Goal: Task Accomplishment & Management: Complete application form

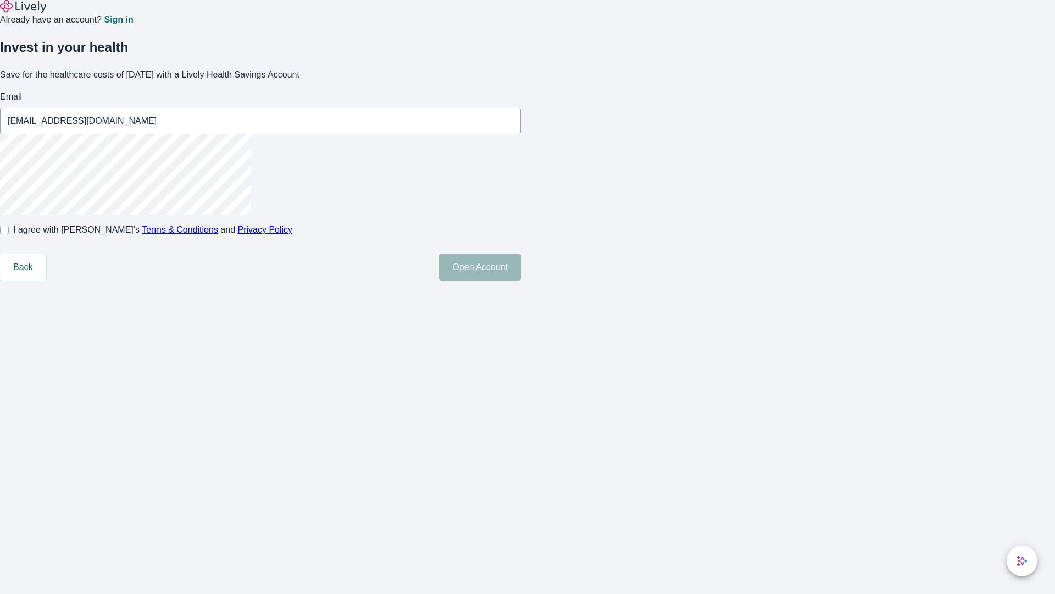
click at [9, 234] on input "I agree with Lively’s Terms & Conditions and Privacy Policy" at bounding box center [4, 229] width 9 height 9
checkbox input "true"
click at [521, 280] on button "Open Account" at bounding box center [480, 267] width 82 height 26
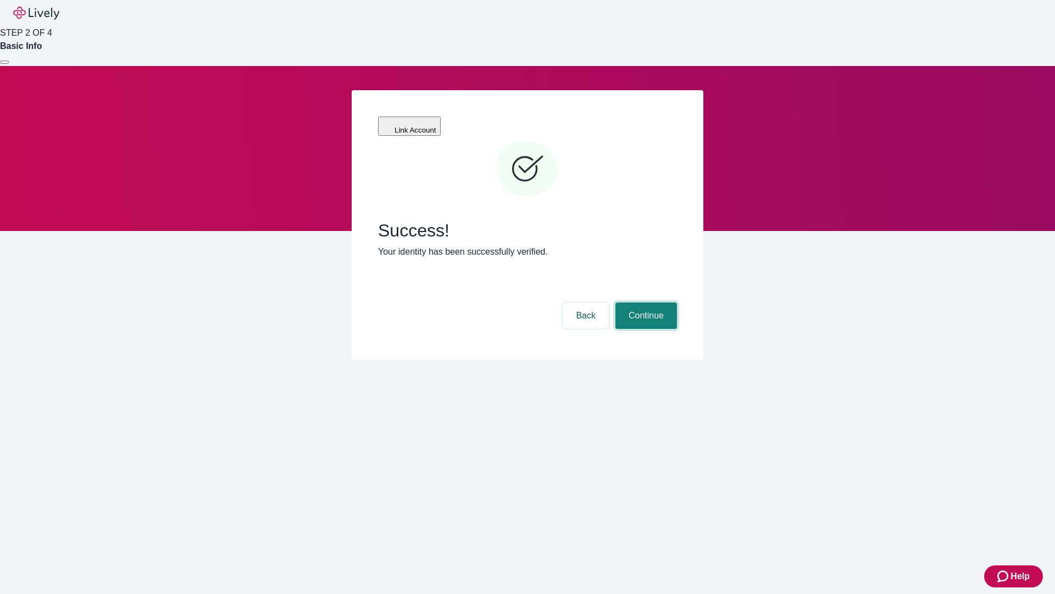
click at [645, 302] on button "Continue" at bounding box center [646, 315] width 62 height 26
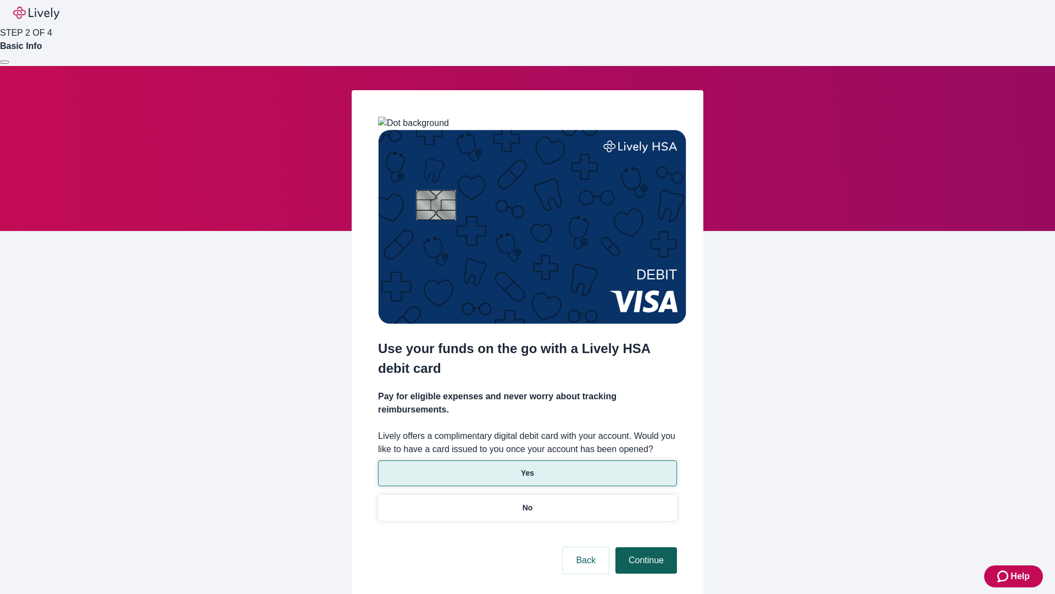
click at [527, 467] on p "Yes" at bounding box center [527, 473] width 13 height 12
click at [645, 547] on button "Continue" at bounding box center [646, 560] width 62 height 26
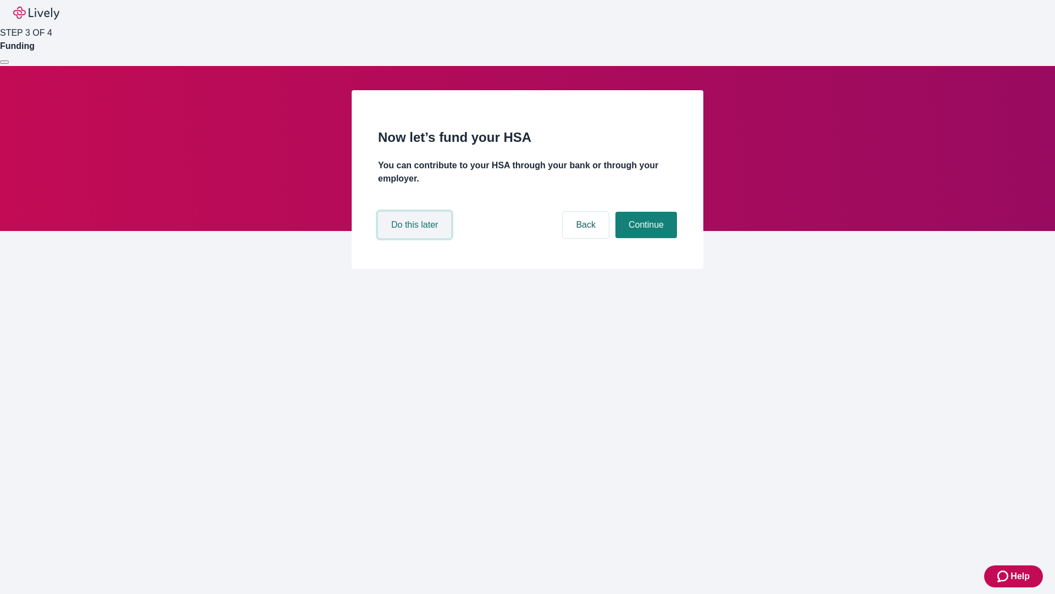
click at [416, 238] on button "Do this later" at bounding box center [414, 225] width 73 height 26
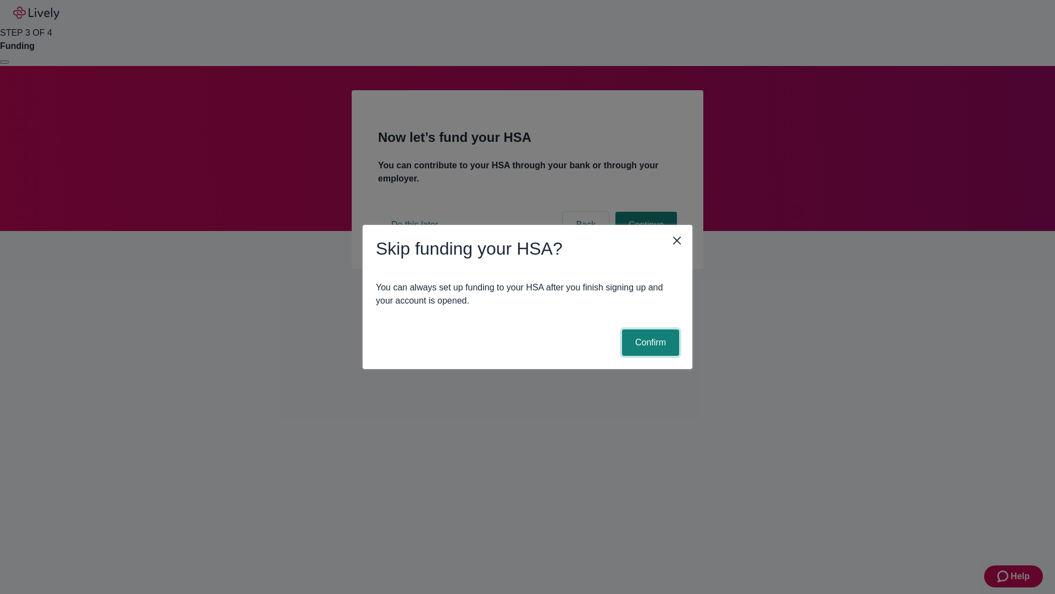
click at [649, 342] on button "Confirm" at bounding box center [650, 342] width 57 height 26
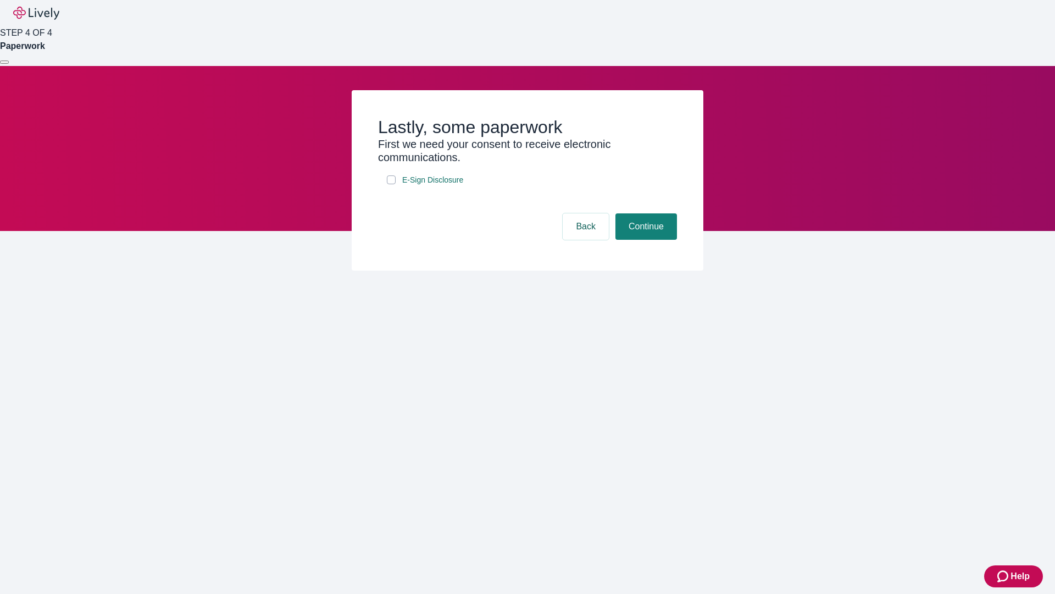
click at [391, 184] on input "E-Sign Disclosure" at bounding box center [391, 179] width 9 height 9
checkbox input "true"
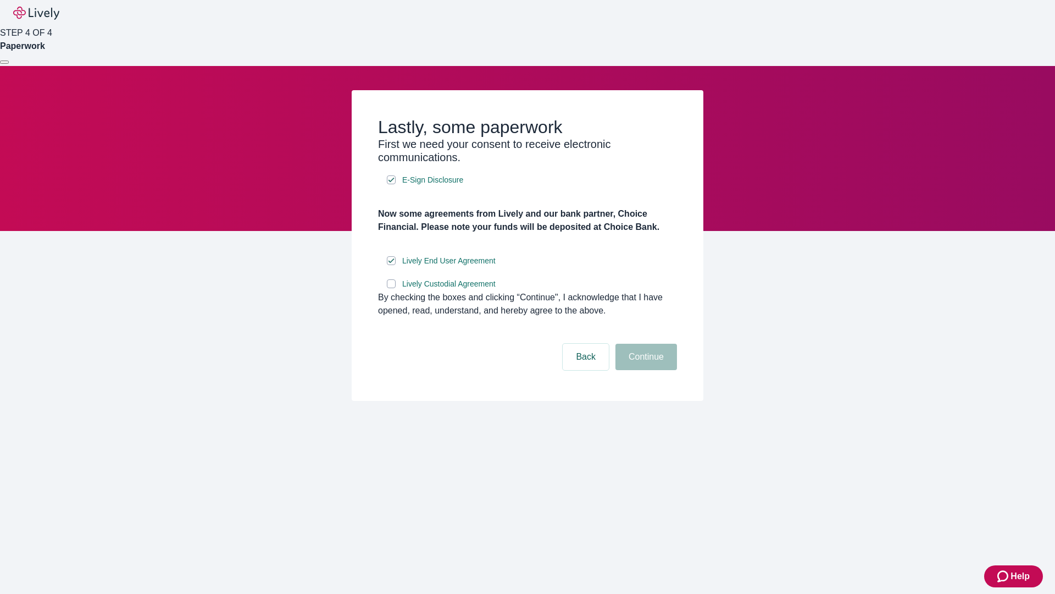
click at [391, 288] on input "Lively Custodial Agreement" at bounding box center [391, 283] width 9 height 9
checkbox input "true"
click at [645, 370] on button "Continue" at bounding box center [646, 356] width 62 height 26
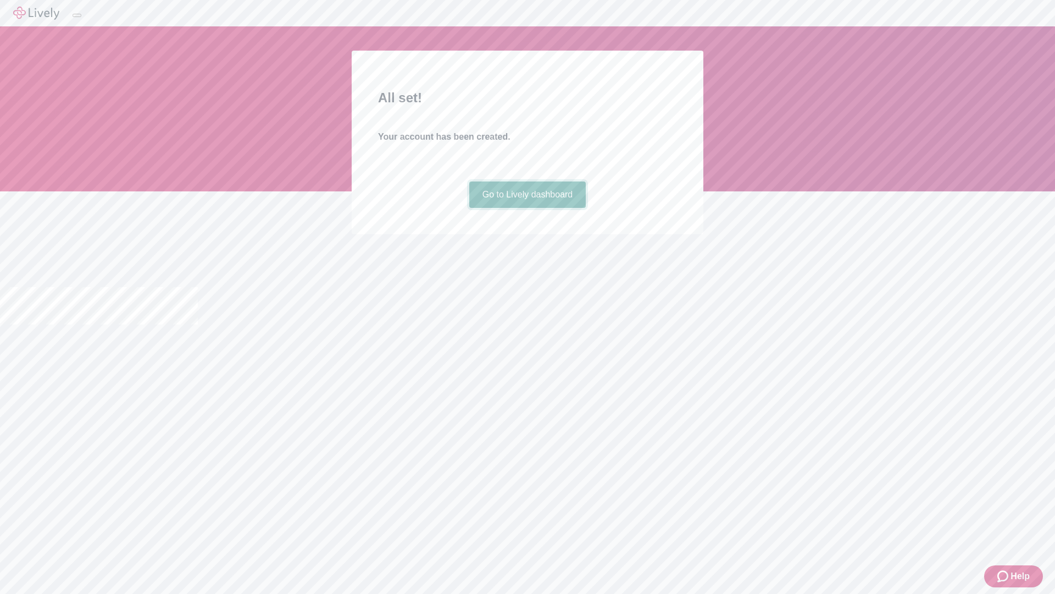
click at [527, 208] on link "Go to Lively dashboard" at bounding box center [527, 194] width 117 height 26
